Goal: Task Accomplishment & Management: Manage account settings

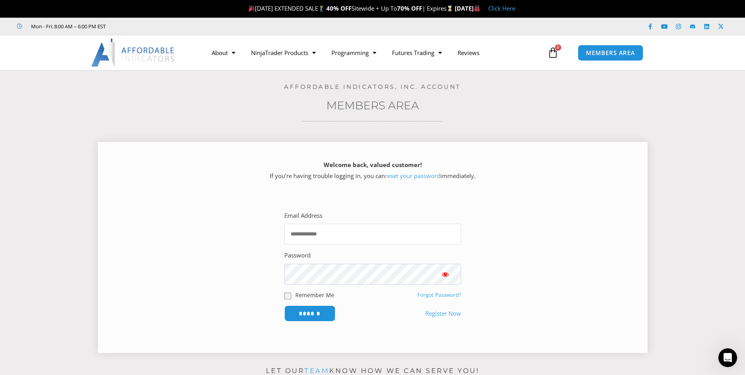
click at [302, 233] on input "Email Address" at bounding box center [372, 233] width 177 height 21
type input "**********"
click at [295, 308] on input "******" at bounding box center [310, 313] width 54 height 17
click at [308, 238] on input "Email Address" at bounding box center [372, 233] width 177 height 21
type input "**********"
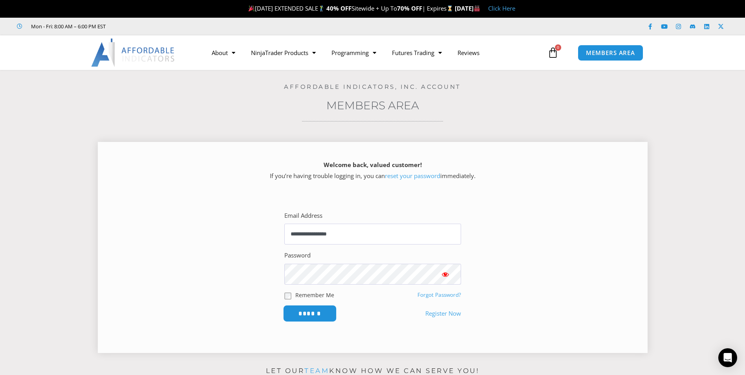
click at [296, 309] on input "******" at bounding box center [310, 313] width 54 height 17
click at [332, 234] on input "Email Address" at bounding box center [372, 233] width 177 height 21
type input "**********"
click at [310, 306] on input "******" at bounding box center [310, 313] width 54 height 17
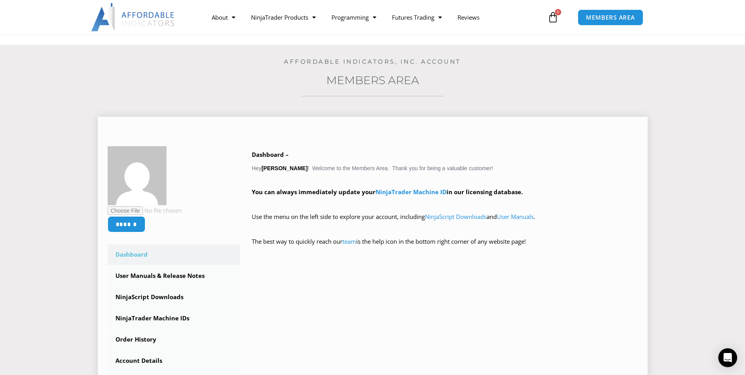
scroll to position [39, 0]
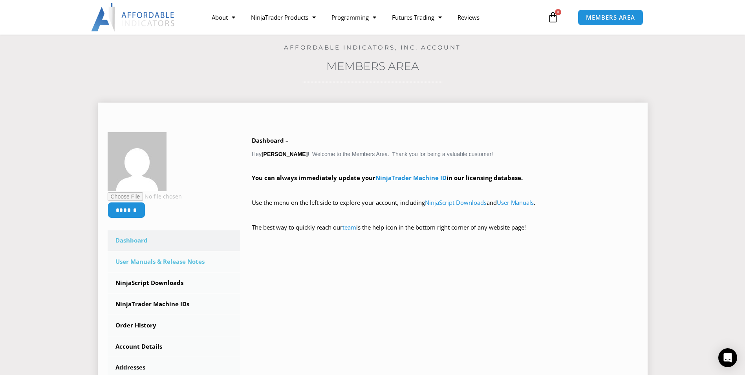
click at [181, 262] on link "User Manuals & Release Notes" at bounding box center [174, 261] width 133 height 20
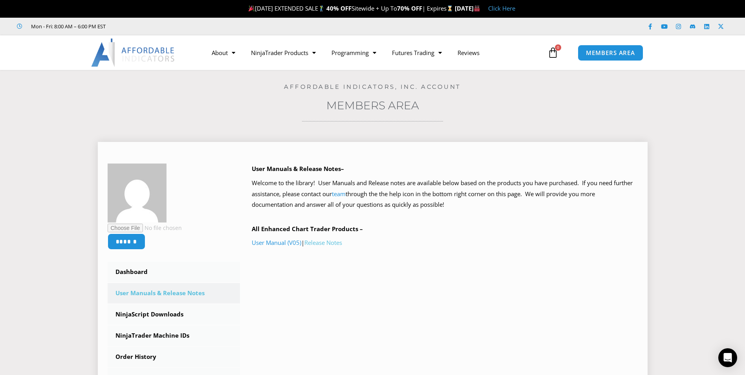
click at [320, 242] on link "Release Notes" at bounding box center [323, 242] width 38 height 8
click at [275, 243] on link "User Manual (V05)" at bounding box center [276, 242] width 49 height 8
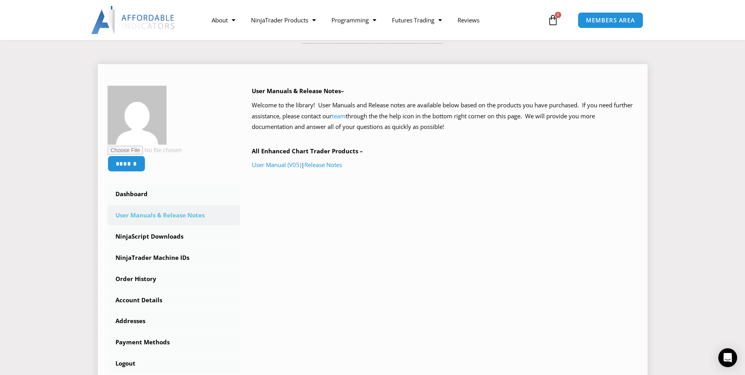
scroll to position [118, 0]
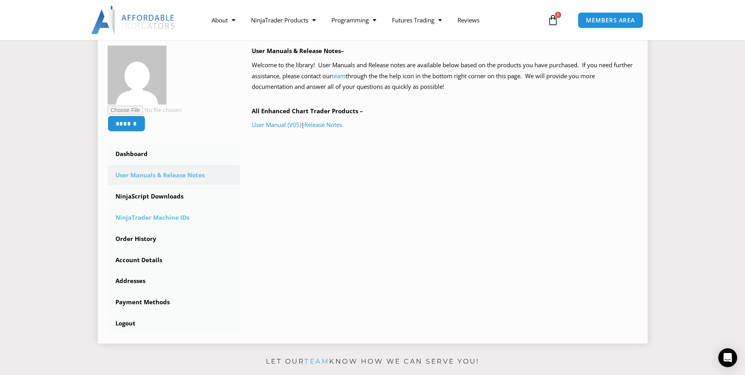
click at [152, 222] on link "NinjaTrader Machine IDs" at bounding box center [174, 217] width 133 height 20
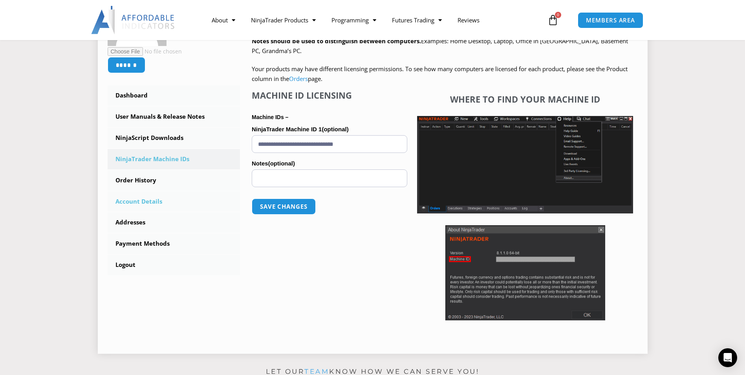
scroll to position [157, 0]
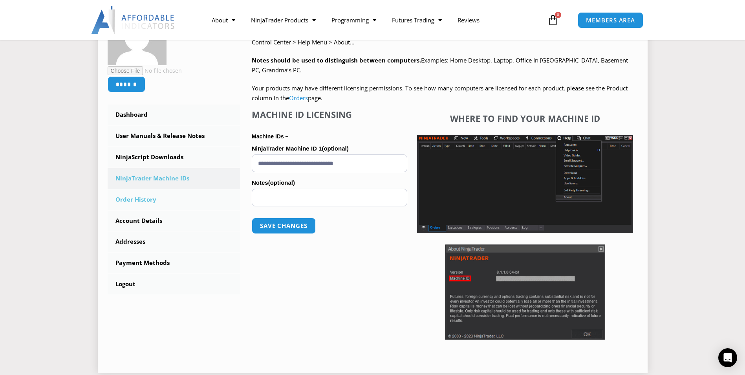
click at [126, 201] on link "Order History" at bounding box center [174, 199] width 133 height 20
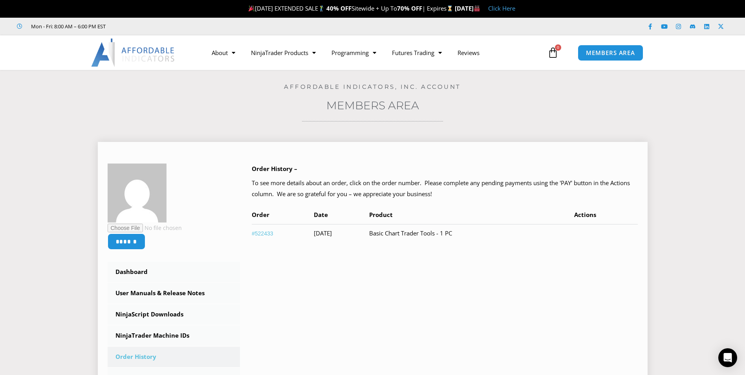
click at [267, 231] on link "#522433" at bounding box center [263, 233] width 22 height 6
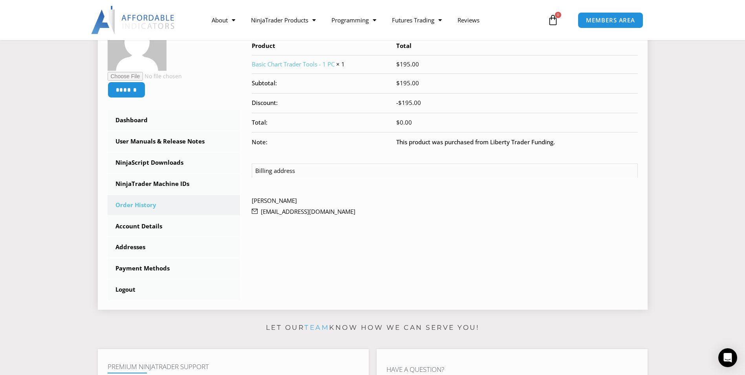
scroll to position [157, 0]
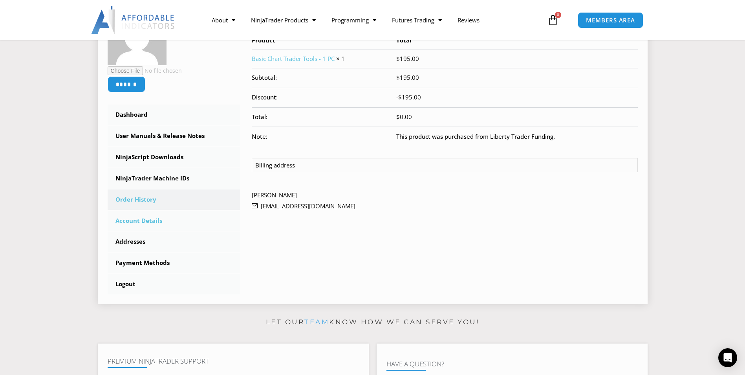
click at [149, 218] on link "Account Details" at bounding box center [174, 221] width 133 height 20
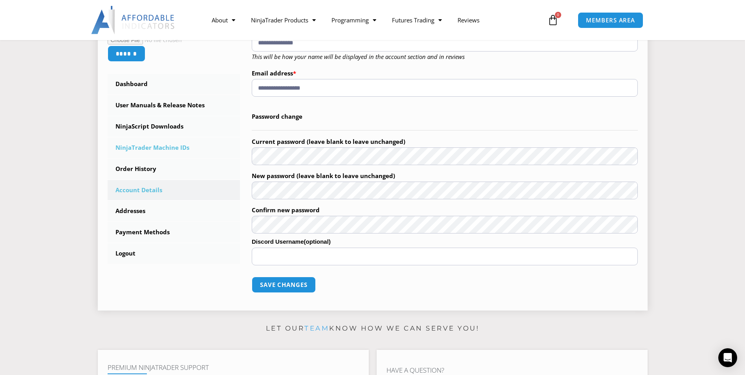
scroll to position [196, 0]
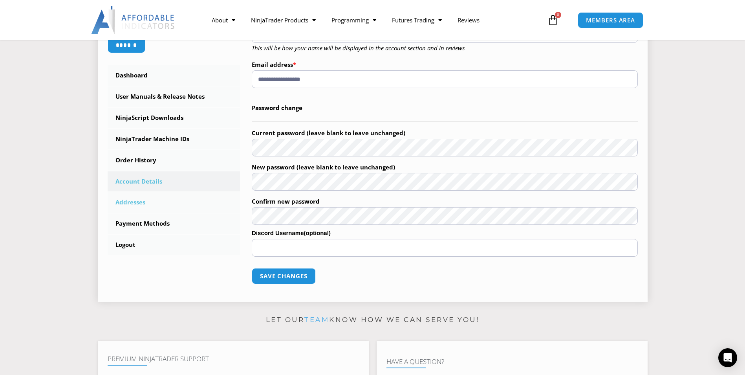
click at [135, 204] on link "Addresses" at bounding box center [174, 202] width 133 height 20
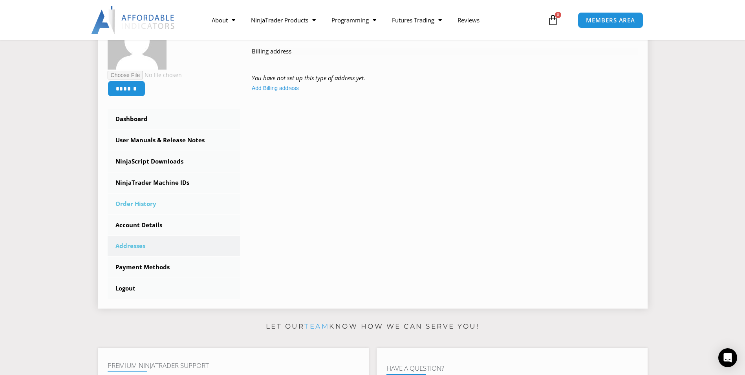
scroll to position [157, 0]
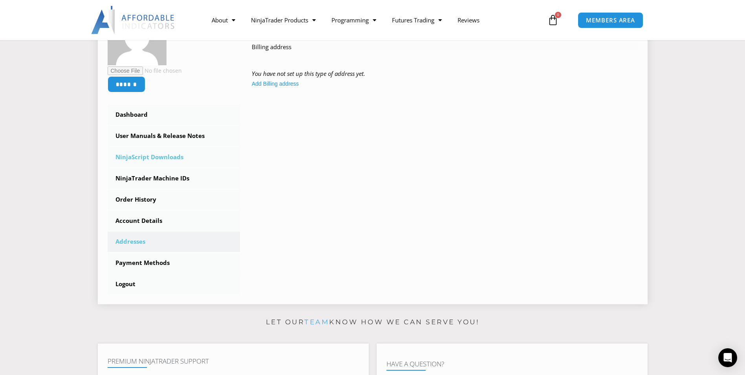
click at [132, 159] on link "NinjaScript Downloads" at bounding box center [174, 157] width 133 height 20
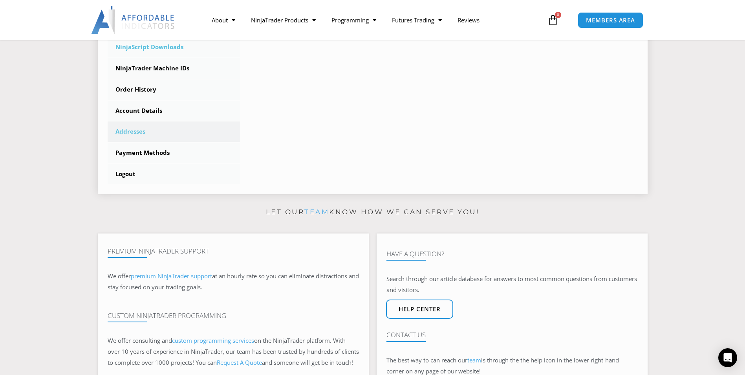
scroll to position [275, 0]
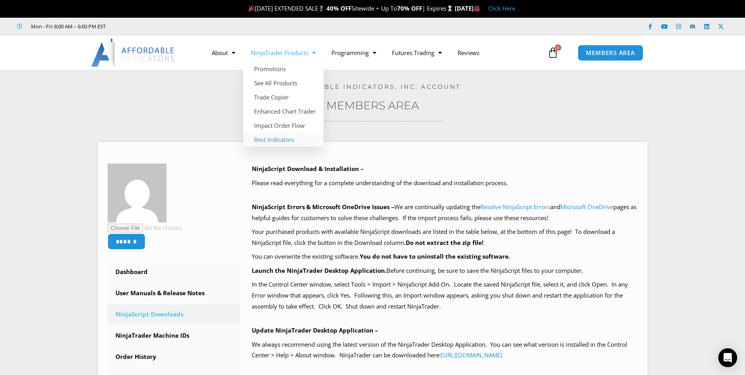
click at [269, 141] on link "Best Indicators" at bounding box center [283, 139] width 81 height 14
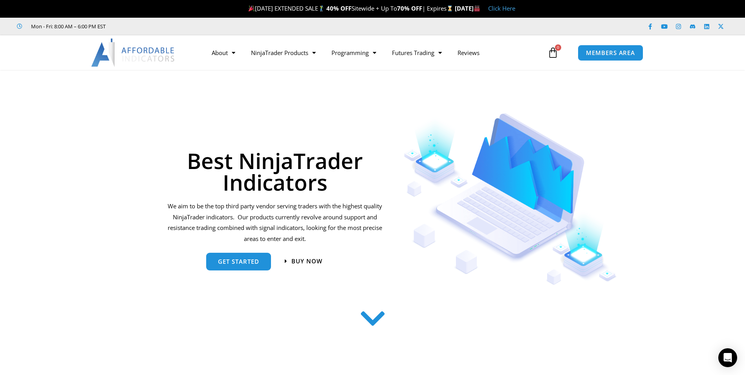
click at [118, 186] on section "Best NinjaTrader Indicators We aim to be the top third party vendor serving tra…" at bounding box center [372, 194] width 745 height 187
click at [628, 52] on span "MEMBERS AREA" at bounding box center [611, 52] width 54 height 7
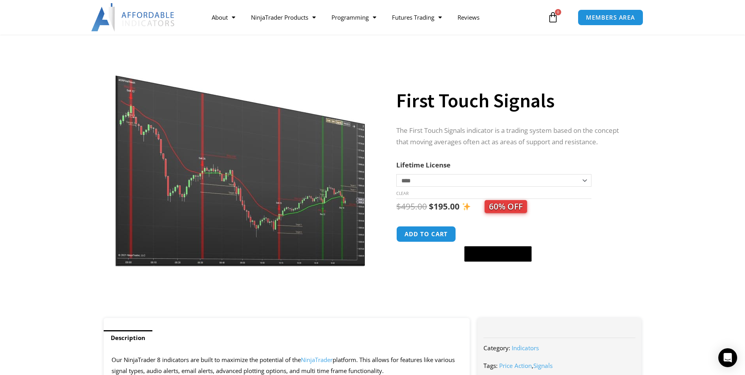
scroll to position [118, 0]
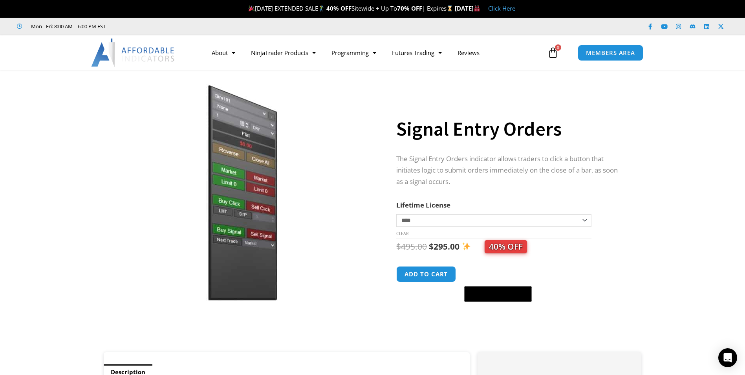
click at [231, 216] on img at bounding box center [241, 192] width 253 height 217
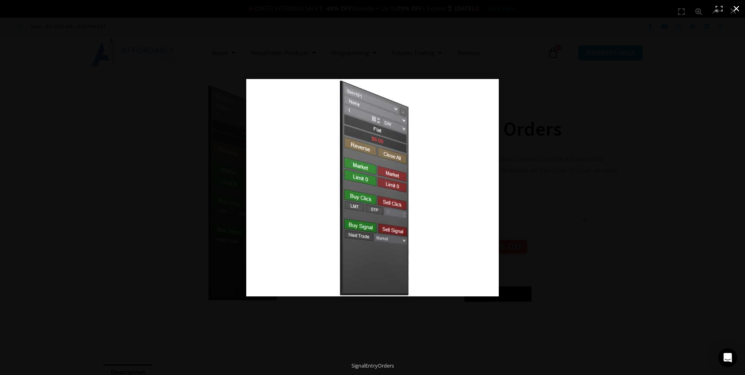
click at [222, 219] on div at bounding box center [372, 187] width 745 height 375
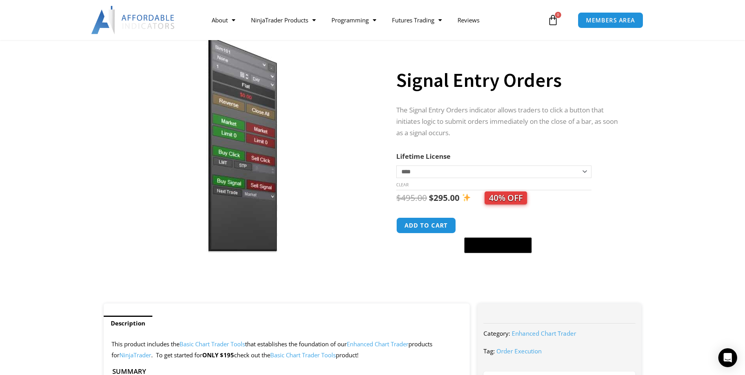
scroll to position [39, 0]
